Goal: Information Seeking & Learning: Learn about a topic

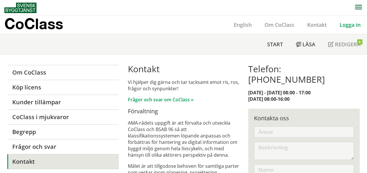
click at [351, 26] on link "Logga in" at bounding box center [350, 24] width 34 height 7
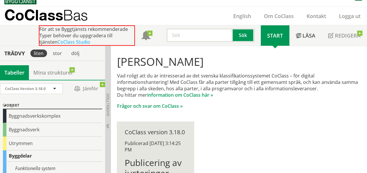
scroll to position [8, 0]
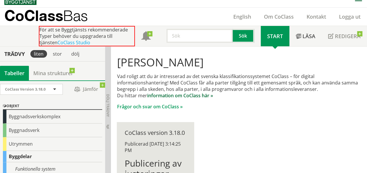
drag, startPoint x: 259, startPoint y: 117, endPoint x: 207, endPoint y: 95, distance: 56.5
click at [207, 95] on link "information om CoClass här »" at bounding box center [180, 95] width 66 height 6
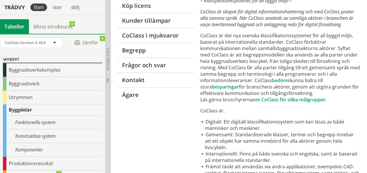
scroll to position [82, 0]
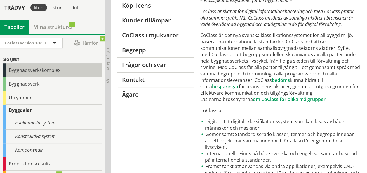
click at [36, 72] on div "Byggnadsverkskomplex" at bounding box center [52, 71] width 99 height 14
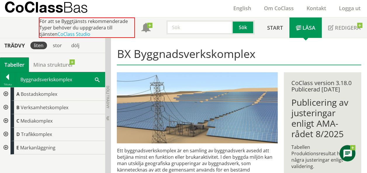
scroll to position [16, 0]
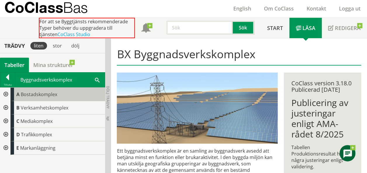
click at [52, 97] on span "Bostadskomplex" at bounding box center [39, 94] width 36 height 6
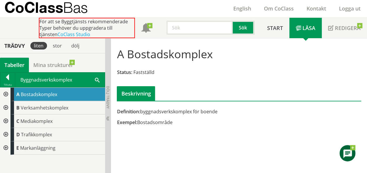
click at [18, 43] on div "Trädvy" at bounding box center [14, 46] width 27 height 6
click at [9, 76] on div at bounding box center [7, 78] width 15 height 8
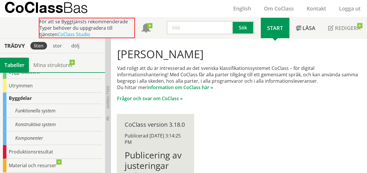
scroll to position [51, 0]
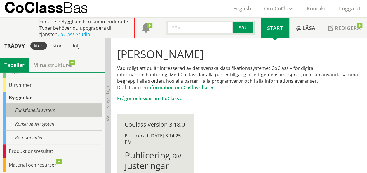
click at [33, 112] on div "Funktionella system" at bounding box center [52, 111] width 99 height 14
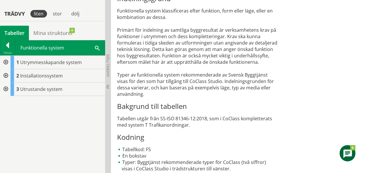
scroll to position [346, 0]
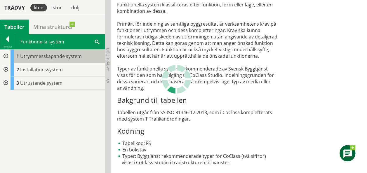
click at [72, 54] on span "Utrymmesskapande system" at bounding box center [51, 56] width 62 height 6
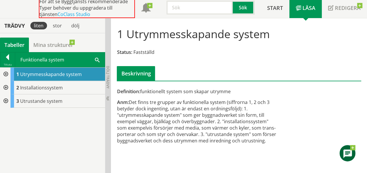
scroll to position [36, 0]
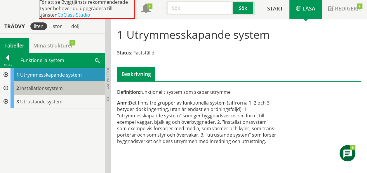
click at [57, 90] on span "Installationssystem" at bounding box center [41, 88] width 43 height 6
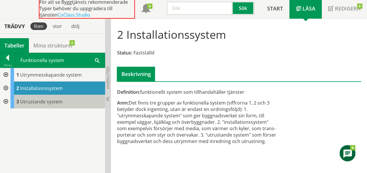
click at [53, 102] on span "Utrustande system" at bounding box center [41, 102] width 42 height 6
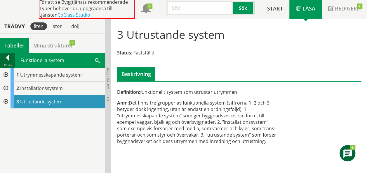
click at [9, 58] on div at bounding box center [7, 59] width 15 height 8
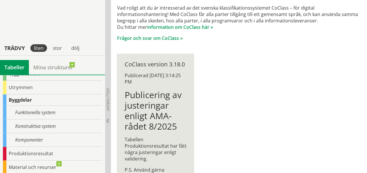
scroll to position [117, 0]
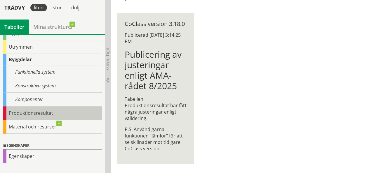
click at [33, 109] on div "Produktionsresultat" at bounding box center [52, 113] width 99 height 14
